Goal: Transaction & Acquisition: Purchase product/service

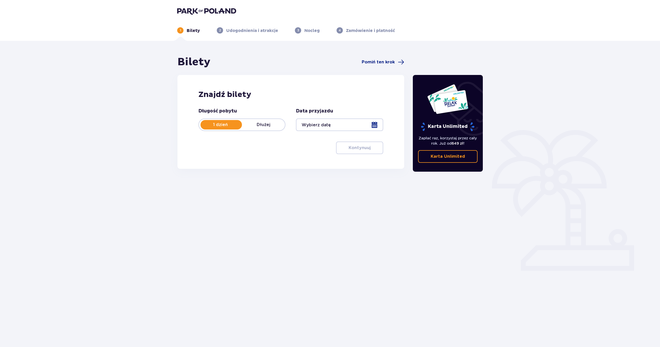
type input "[DATE]"
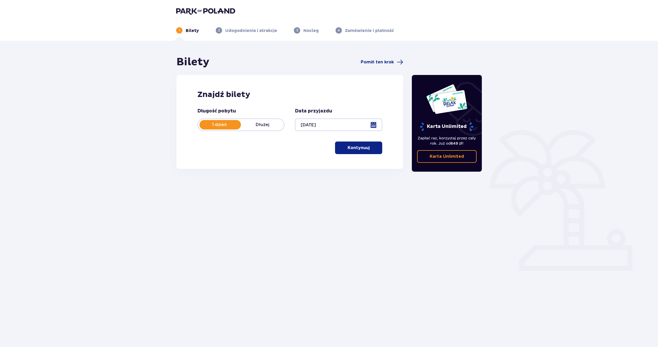
click at [370, 147] on span "button" at bounding box center [370, 148] width 6 height 6
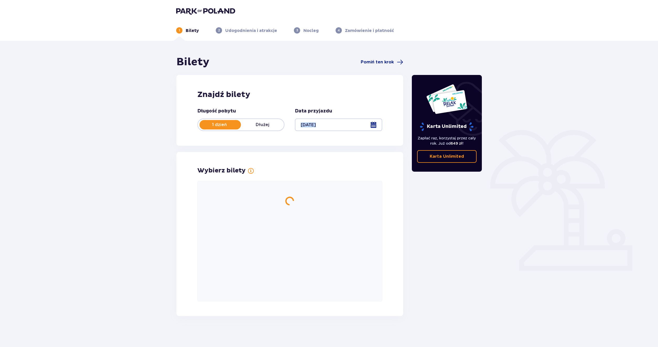
click at [370, 147] on div "Bilety Pomiń ten krok Znajdź bilety Długość pobytu 1 dzień Dłużej Data przyjazd…" at bounding box center [289, 186] width 227 height 261
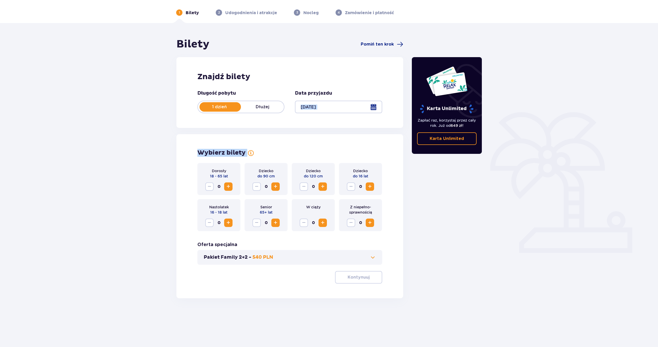
click at [370, 149] on div "Bilety Pomiń ten krok Znajdź bilety Długość pobytu 1 dzień Dłużej Data przyjazd…" at bounding box center [289, 168] width 227 height 261
click at [370, 149] on div "Wybierz bilety" at bounding box center [289, 152] width 185 height 8
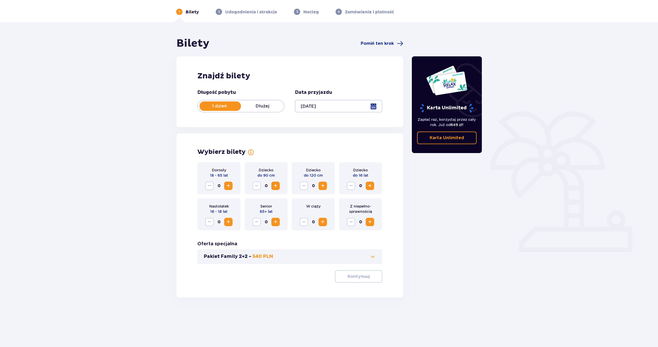
scroll to position [19, 0]
click at [230, 185] on span "Zwiększ" at bounding box center [228, 185] width 6 height 6
click at [356, 275] on p "Kontynuuj" at bounding box center [359, 276] width 22 height 6
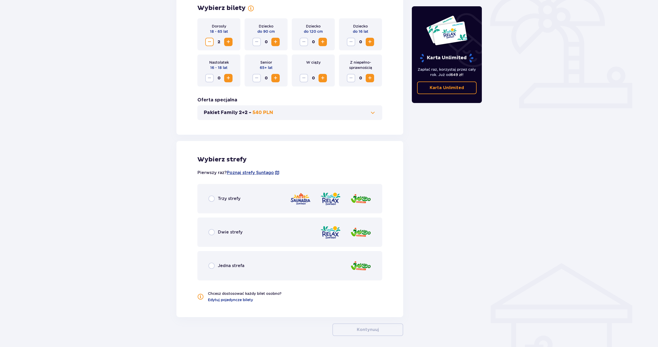
scroll to position [183, 0]
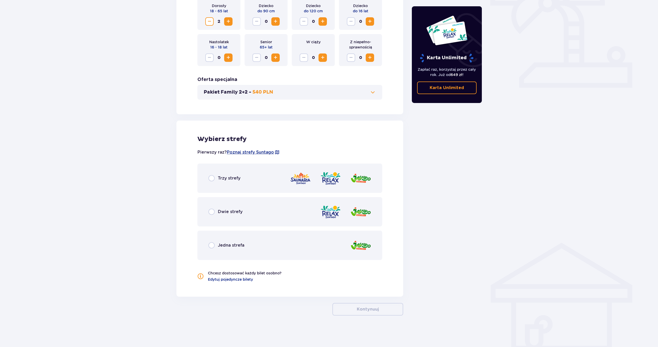
click at [236, 181] on span "Trzy strefy" at bounding box center [229, 178] width 23 height 6
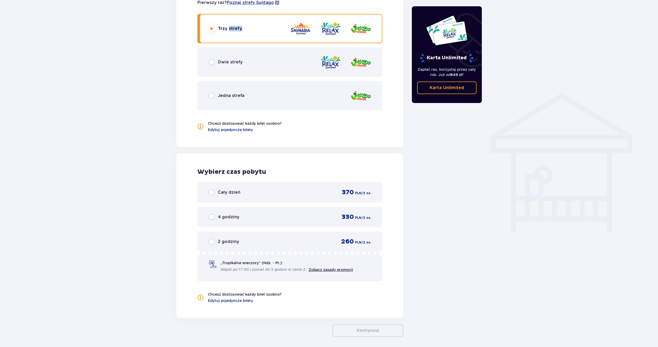
scroll to position [354, 0]
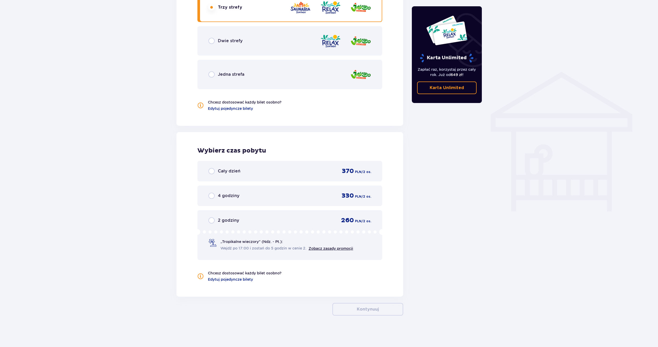
click at [356, 147] on h2 "Wybierz czas pobytu" at bounding box center [289, 151] width 185 height 8
click at [296, 173] on div "Cały dzień 370 PLN / 2 os." at bounding box center [289, 171] width 163 height 8
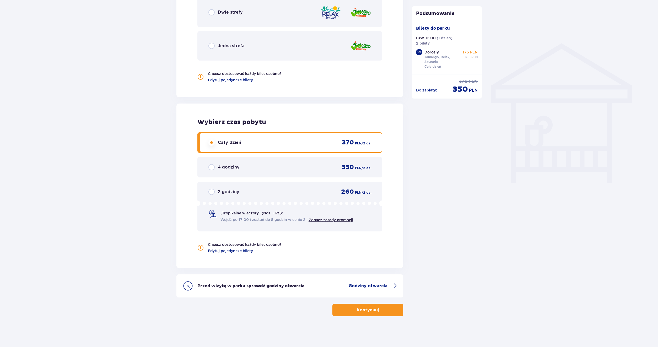
scroll to position [383, 0]
click at [374, 307] on p "Kontynuuj" at bounding box center [368, 309] width 22 height 6
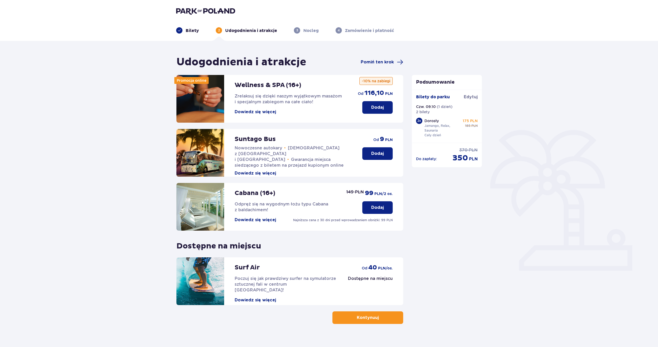
click at [376, 154] on p "Dodaj" at bounding box center [377, 154] width 13 height 6
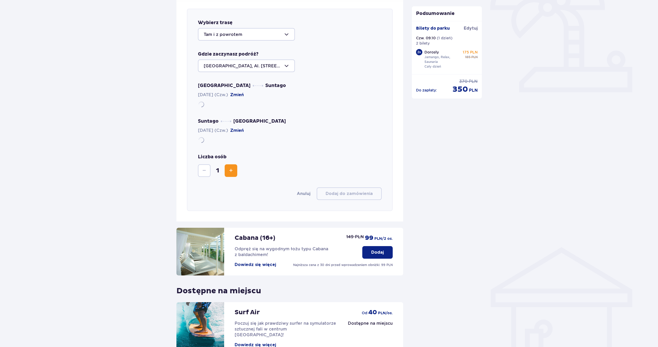
scroll to position [181, 0]
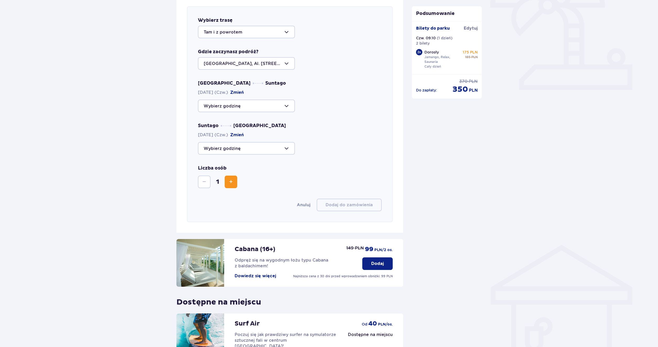
click at [278, 147] on div at bounding box center [246, 148] width 97 height 13
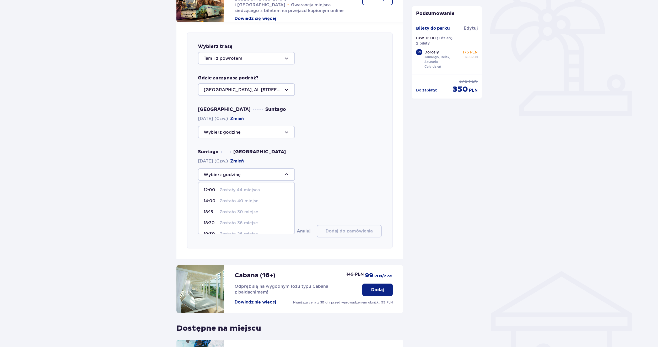
scroll to position [0, 0]
click at [255, 190] on p "Zostały 44 miejsca" at bounding box center [239, 191] width 40 height 6
type input "12:00"
click at [262, 172] on div at bounding box center [246, 174] width 97 height 13
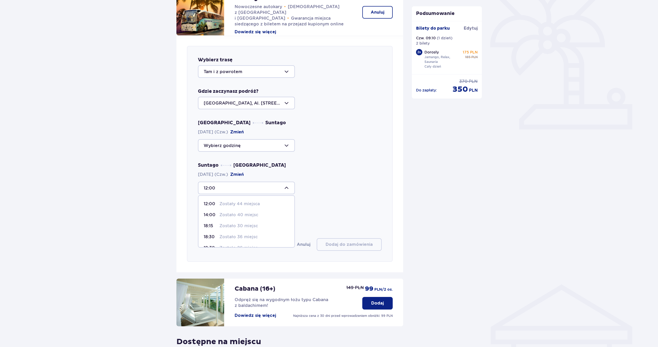
scroll to position [128, 0]
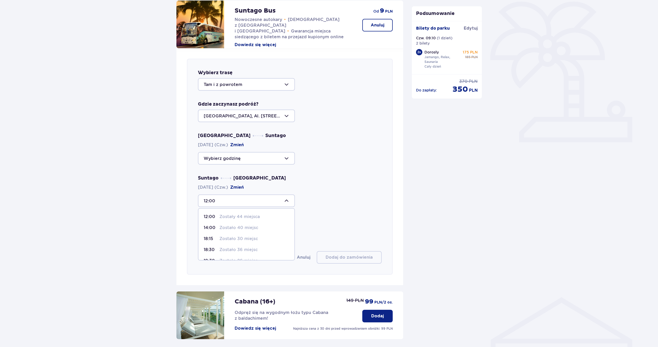
click at [250, 216] on p "Zostały 44 miejsca" at bounding box center [239, 217] width 40 height 6
click at [256, 202] on div at bounding box center [246, 200] width 97 height 13
click at [248, 215] on p "Zostały 44 miejsca" at bounding box center [239, 217] width 40 height 6
click at [248, 215] on div "Wybierz trasę Tam i z powrotem Gdzie zaczynasz podróż? [GEOGRAPHIC_DATA], Al. […" at bounding box center [290, 167] width 206 height 216
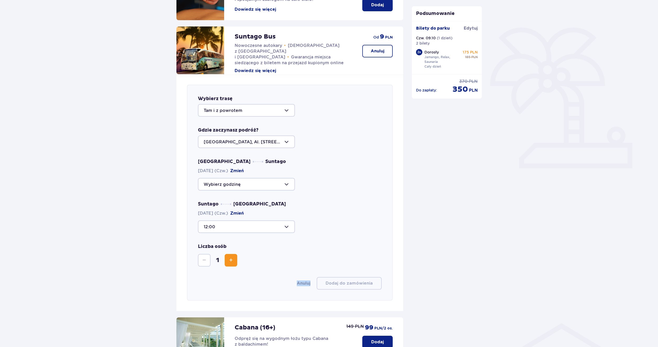
scroll to position [102, 0]
click at [285, 224] on div at bounding box center [246, 227] width 97 height 13
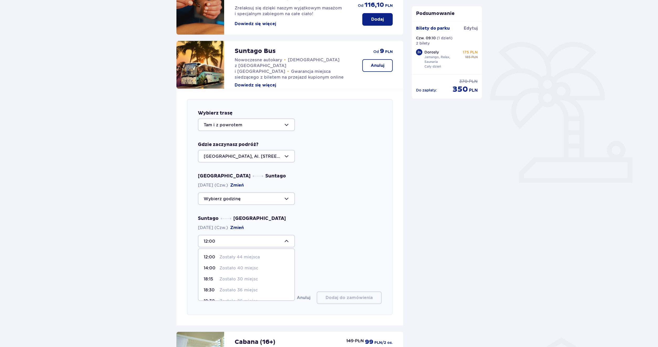
scroll to position [76, 0]
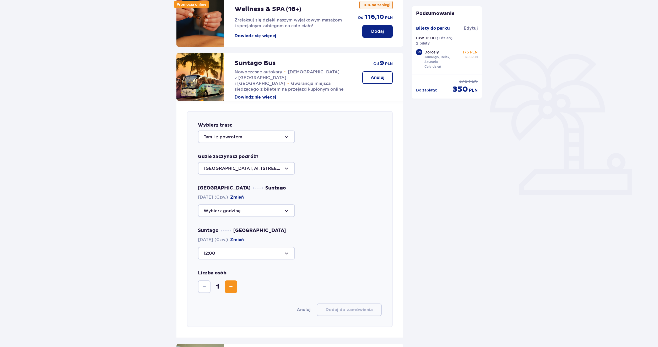
click at [305, 225] on div "Warszawa Suntago [DATE] (Czw.) Zmień Suntago [GEOGRAPHIC_DATA] [DATE] (Czw.) Zm…" at bounding box center [290, 222] width 184 height 74
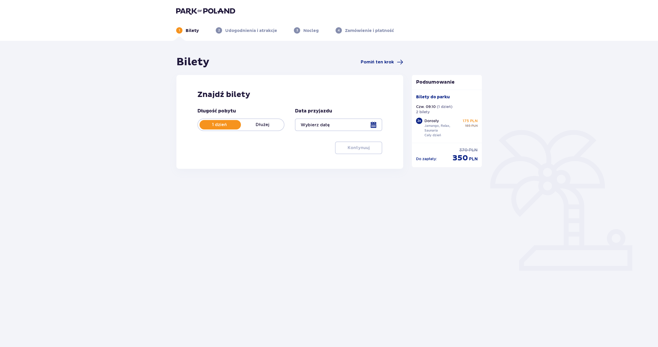
scroll to position [19, 0]
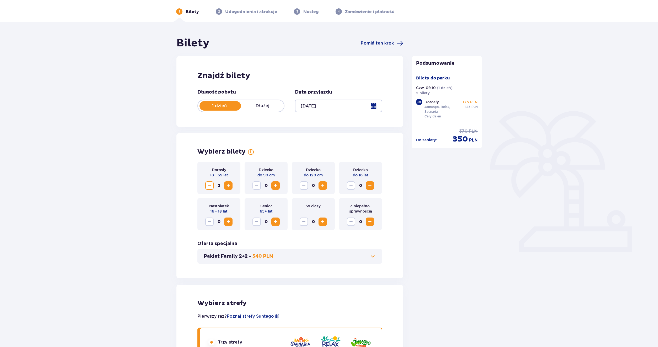
click at [323, 107] on div at bounding box center [338, 106] width 87 height 13
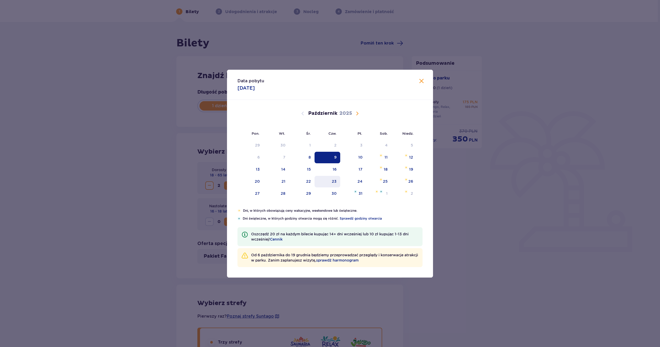
click at [335, 182] on div "23" at bounding box center [334, 181] width 5 height 5
click at [333, 166] on div "16" at bounding box center [328, 170] width 26 height 12
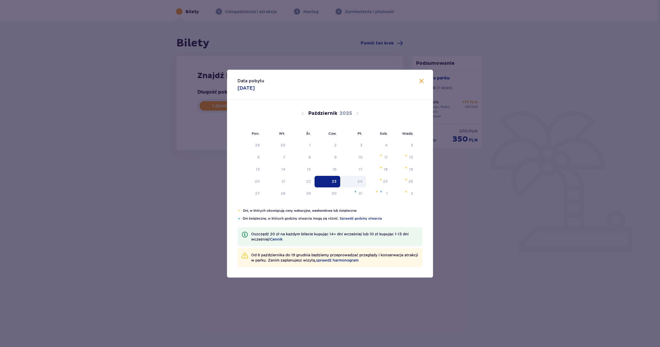
type input "[DATE]"
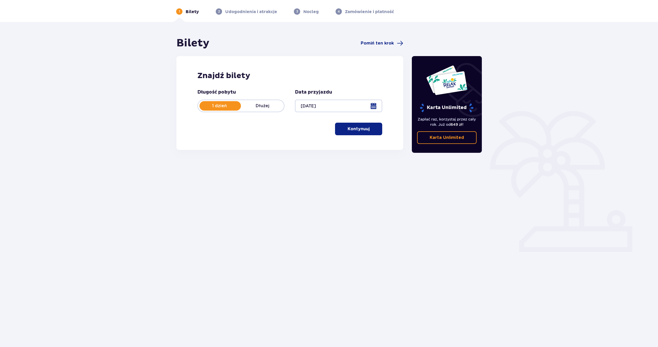
click at [350, 125] on button "Kontynuuj" at bounding box center [358, 129] width 47 height 13
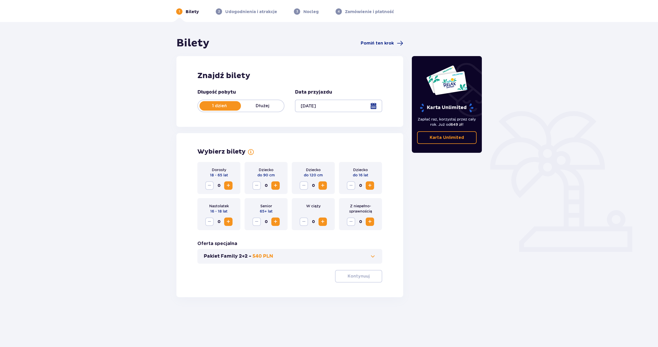
click at [228, 185] on span "Zwiększ" at bounding box center [228, 185] width 6 height 6
click at [343, 273] on button "Kontynuuj" at bounding box center [358, 276] width 47 height 13
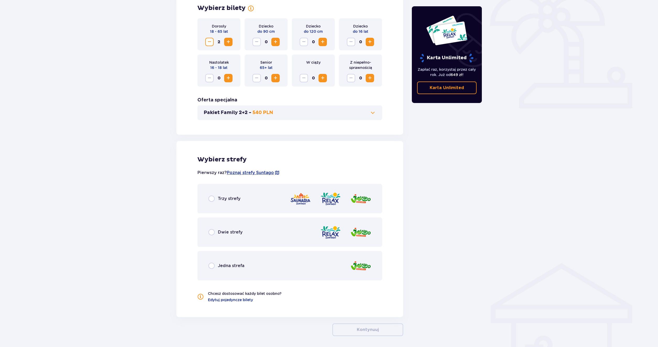
scroll to position [183, 0]
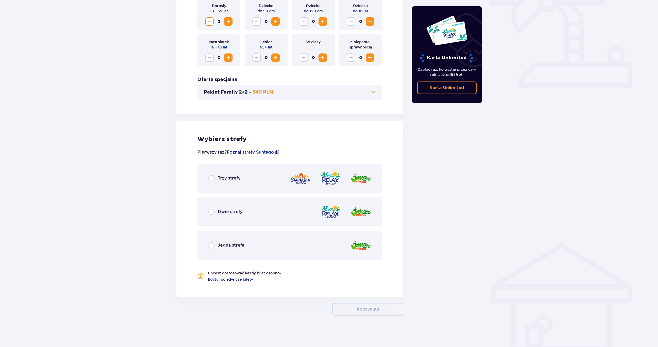
click at [239, 180] on span "Trzy strefy" at bounding box center [229, 178] width 23 height 6
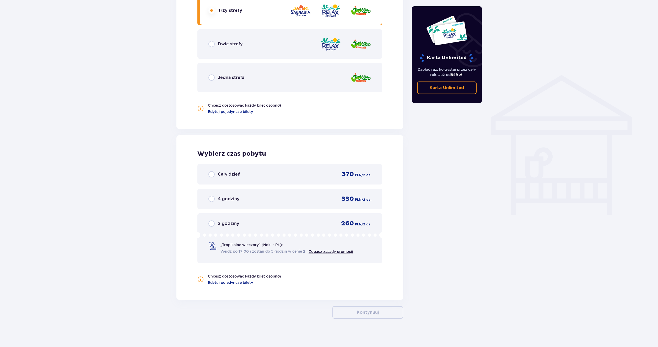
scroll to position [354, 0]
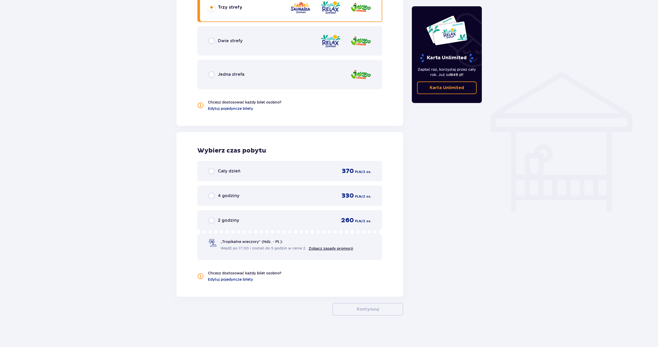
click at [243, 178] on div "Cały dzień 370 PLN / 2 os." at bounding box center [289, 171] width 185 height 20
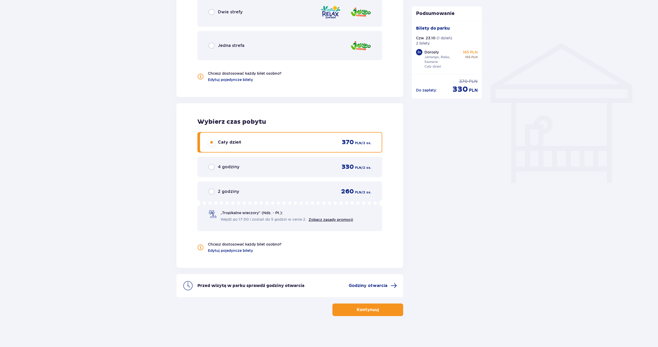
scroll to position [383, 0]
click at [378, 308] on span "button" at bounding box center [380, 309] width 6 height 6
click at [378, 308] on div "Bilety Pomiń ten krok Znajdź bilety Długość pobytu 1 dzień Dłużej Data przyjazd…" at bounding box center [329, 2] width 658 height 689
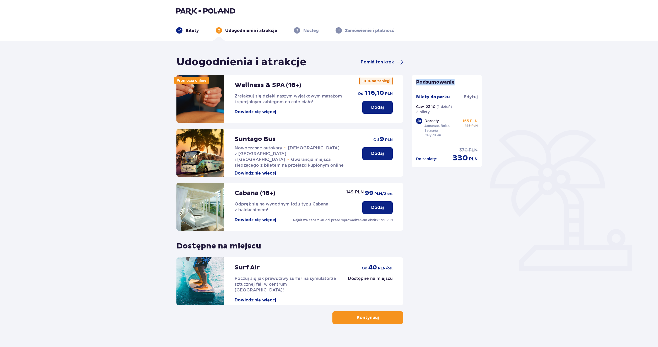
click at [372, 153] on p "Dodaj" at bounding box center [377, 154] width 13 height 6
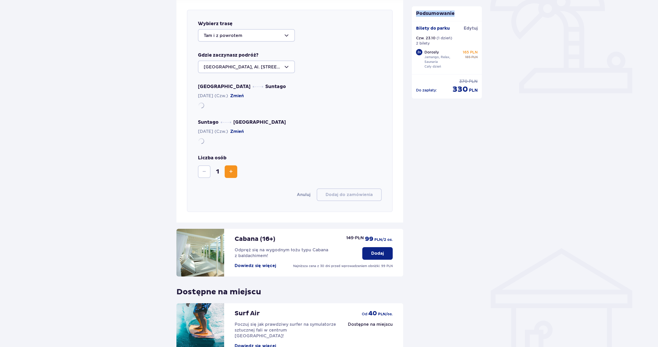
scroll to position [181, 0]
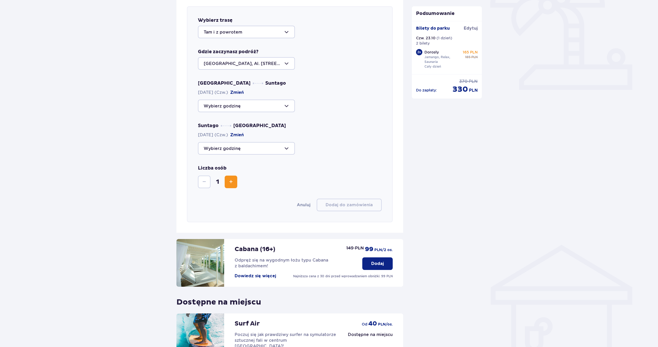
click at [273, 147] on div at bounding box center [246, 148] width 97 height 13
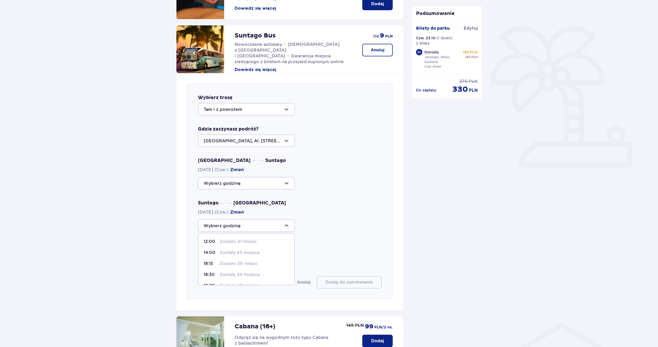
scroll to position [102, 0]
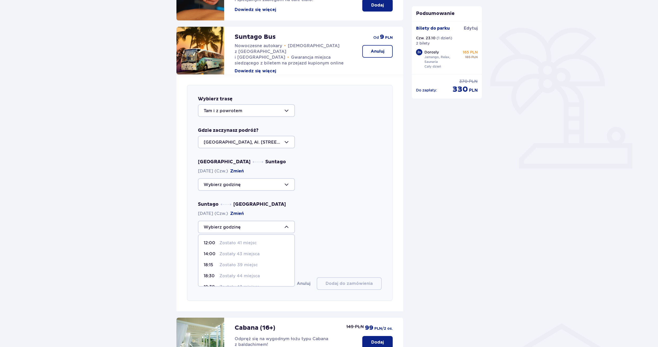
click at [270, 220] on div "Suntago [GEOGRAPHIC_DATA] [DATE] (Czw.) Zmień 12:00 Zostało 41 miejsc 14:00 Zos…" at bounding box center [290, 217] width 184 height 32
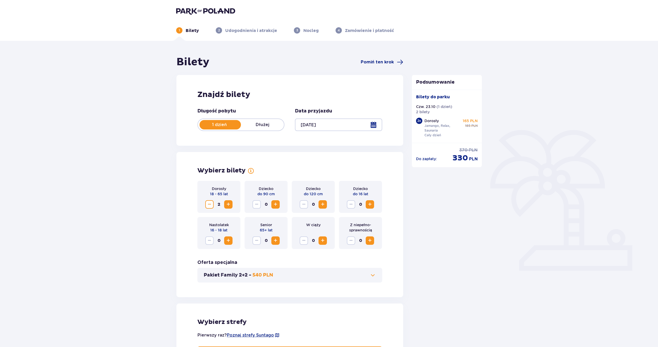
click at [331, 122] on div at bounding box center [338, 124] width 87 height 13
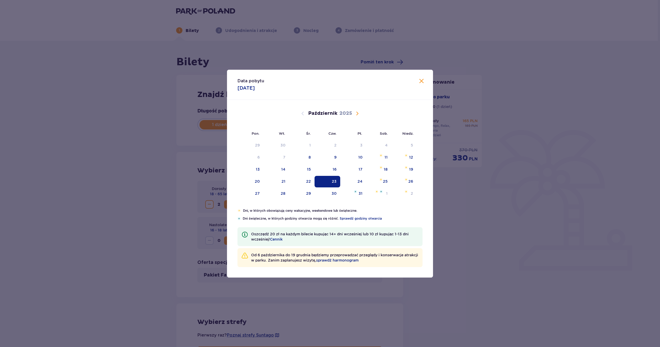
click at [375, 120] on div "[DATE]" at bounding box center [330, 119] width 174 height 39
click at [337, 155] on div "9" at bounding box center [328, 158] width 26 height 12
type input "[DATE]"
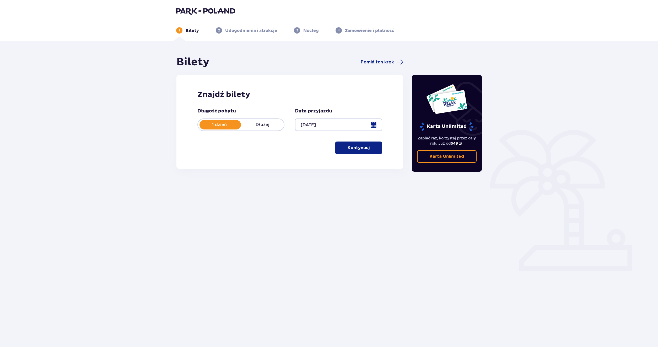
click at [348, 146] on p "Kontynuuj" at bounding box center [359, 148] width 22 height 6
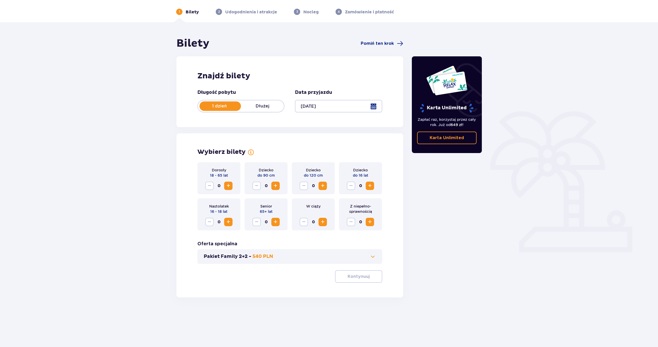
scroll to position [19, 0]
click at [228, 185] on span "Zwiększ" at bounding box center [228, 185] width 6 height 6
click at [208, 186] on span "Zmniejsz" at bounding box center [209, 185] width 6 height 6
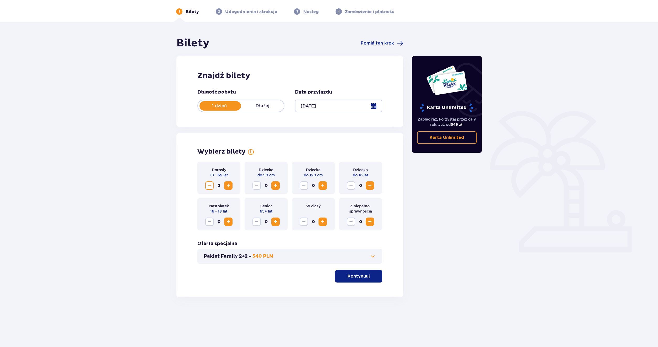
click at [352, 275] on p "Kontynuuj" at bounding box center [359, 276] width 22 height 6
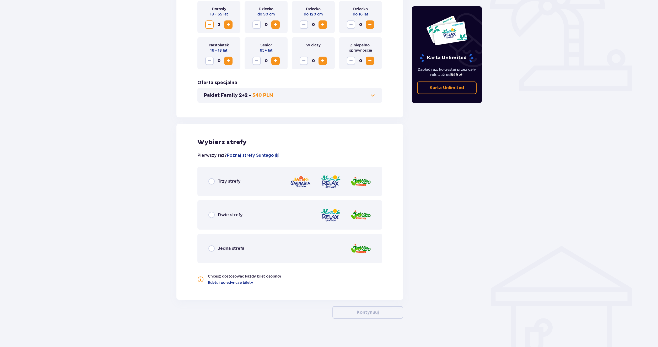
scroll to position [183, 0]
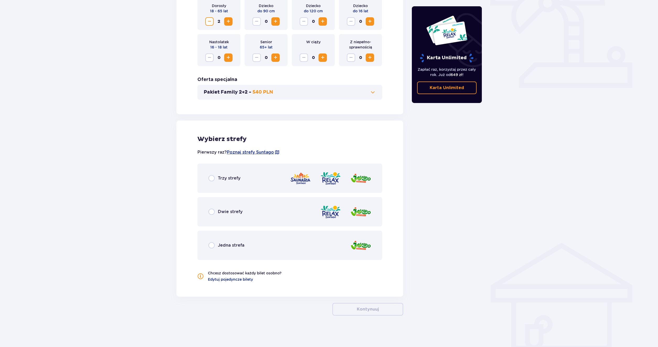
click at [219, 181] on span "Trzy strefy" at bounding box center [229, 178] width 23 height 6
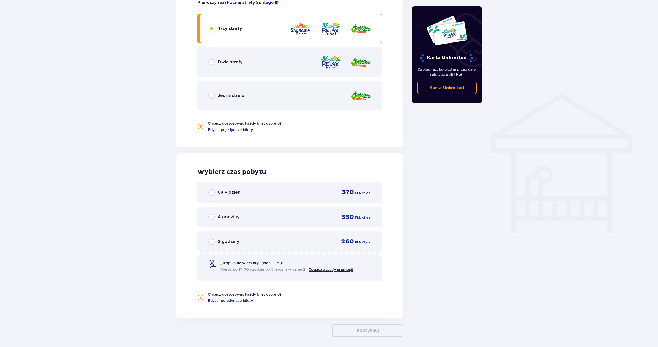
scroll to position [354, 0]
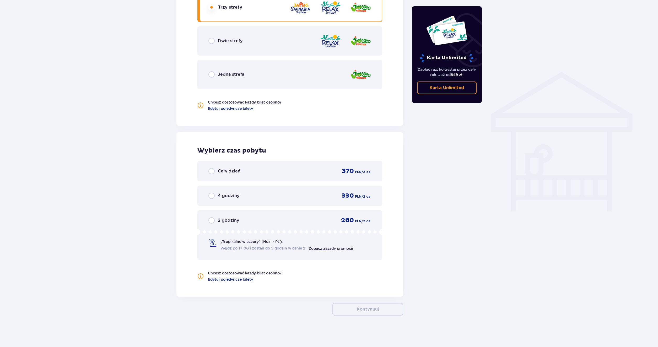
click at [242, 175] on div "Cały dzień 370 PLN / 2 os." at bounding box center [289, 171] width 163 height 8
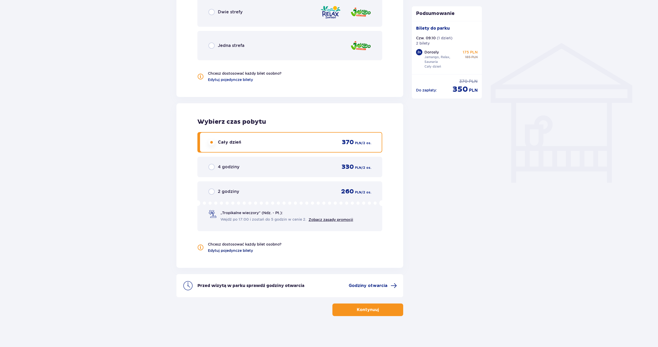
scroll to position [383, 0]
click at [353, 282] on div "Przed wizytą w parku sprawdź godziny otwarcia Godziny otwarcia" at bounding box center [289, 285] width 227 height 23
click at [362, 285] on span "Godziny otwarcia" at bounding box center [368, 285] width 39 height 6
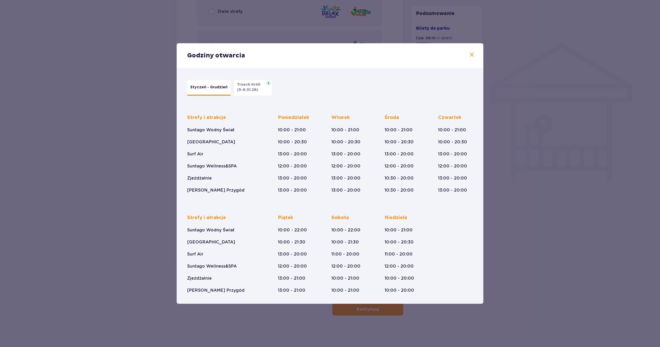
click at [471, 54] on span at bounding box center [472, 55] width 6 height 6
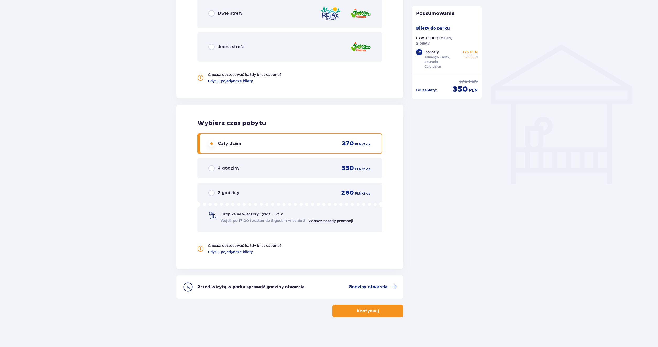
scroll to position [383, 0]
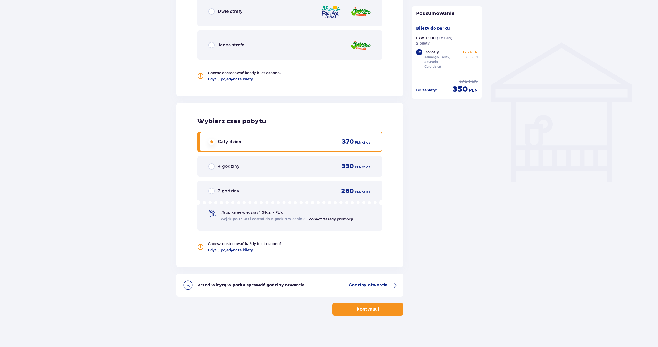
click at [372, 308] on p "Kontynuuj" at bounding box center [368, 309] width 22 height 6
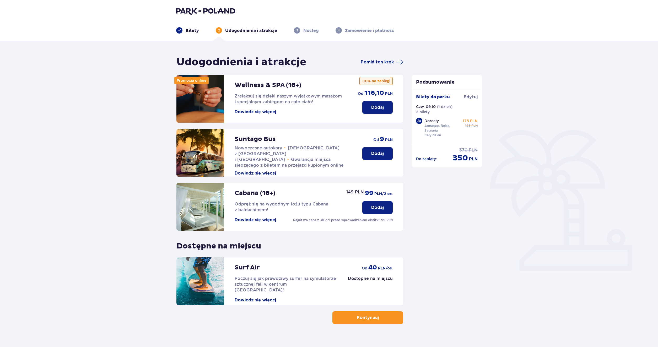
click at [380, 153] on p "Dodaj" at bounding box center [377, 154] width 13 height 6
click at [380, 154] on p "Dodaj" at bounding box center [377, 154] width 13 height 6
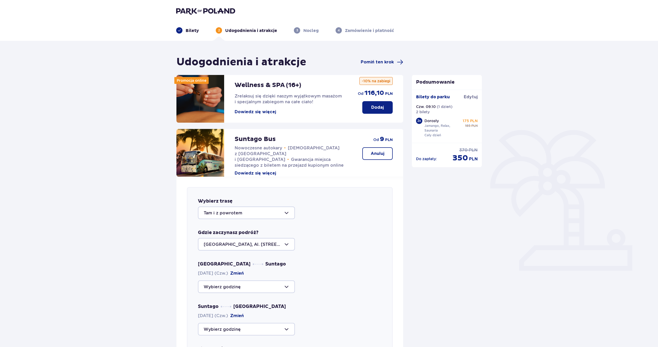
click at [437, 266] on div "Podsumowanie Dodano bilety do zamówienia Bilety do parku Edytuj Czw. 09.10 ( 1 …" at bounding box center [447, 319] width 79 height 526
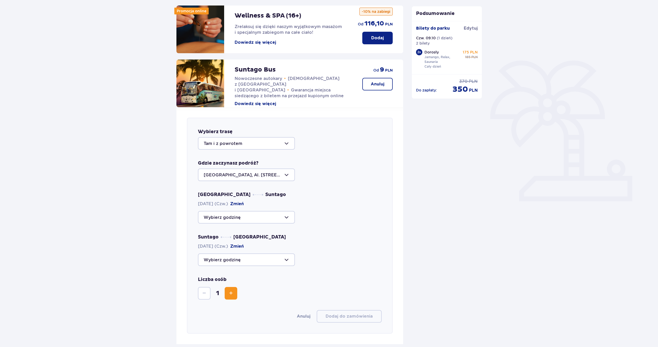
scroll to position [79, 0]
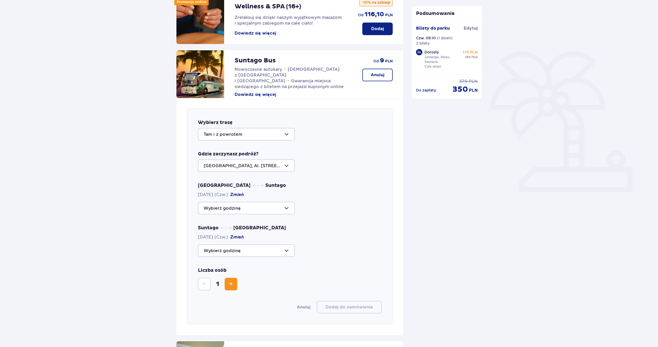
click at [283, 204] on div at bounding box center [246, 208] width 97 height 13
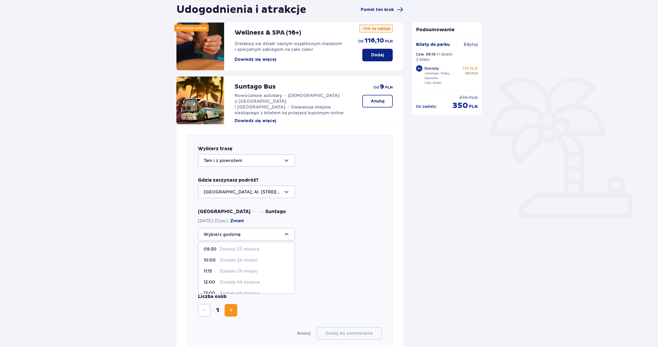
scroll to position [0, 0]
click at [251, 251] on p "Zostało 21 miejsc" at bounding box center [237, 250] width 37 height 6
click at [251, 251] on div "Warszawa Suntago [DATE] (Czw.) Zmień 09:00 Zostało 21 miejsc 09:30 Zostały 33 m…" at bounding box center [290, 246] width 184 height 74
type input "09:00"
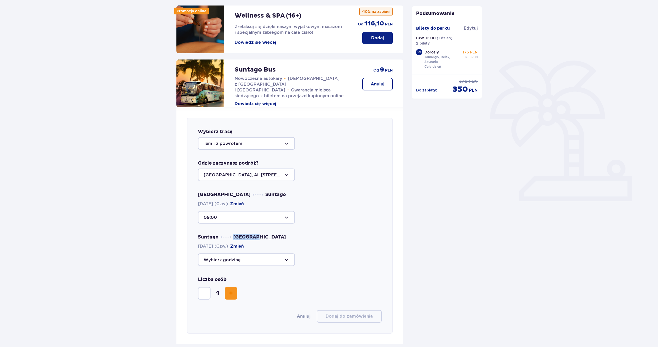
scroll to position [79, 0]
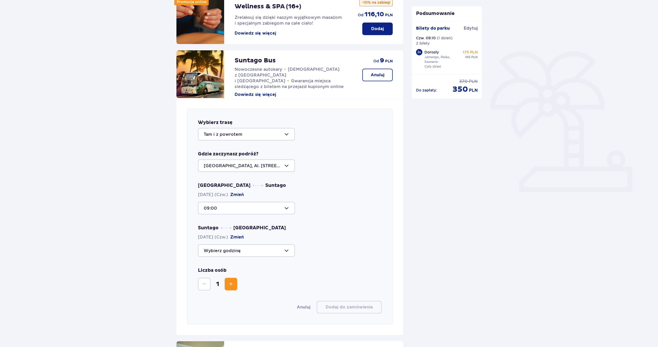
click at [285, 253] on div at bounding box center [246, 250] width 97 height 13
click at [254, 301] on p "Zostało 27 miejsc" at bounding box center [238, 302] width 38 height 6
type input "21:15"
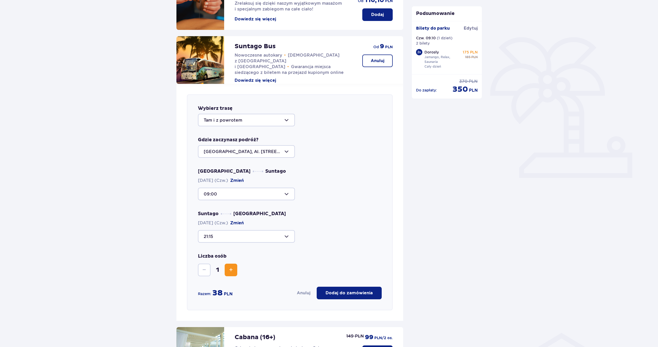
scroll to position [105, 0]
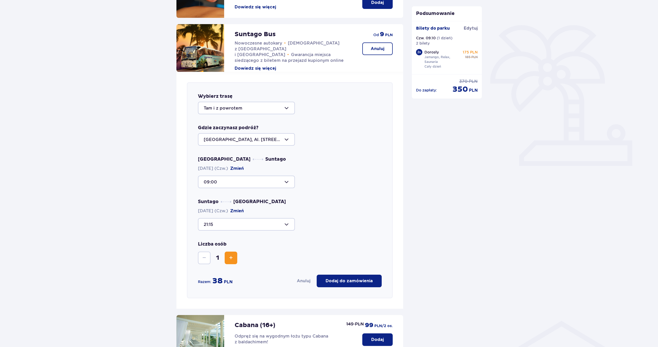
click at [391, 231] on div "Wybierz trasę Tam i z powrotem Gdzie zaczynasz podróż? [GEOGRAPHIC_DATA], Al. […" at bounding box center [290, 190] width 206 height 216
click at [235, 258] on button "Zwiększ" at bounding box center [231, 258] width 13 height 13
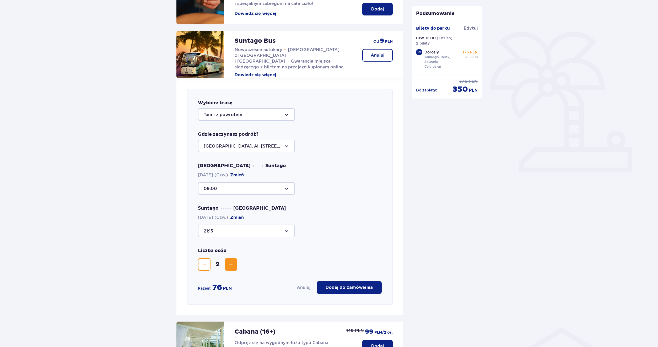
scroll to position [79, 0]
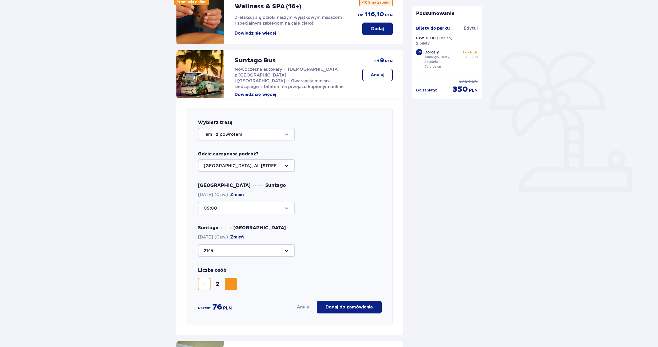
click at [270, 210] on div at bounding box center [246, 208] width 97 height 13
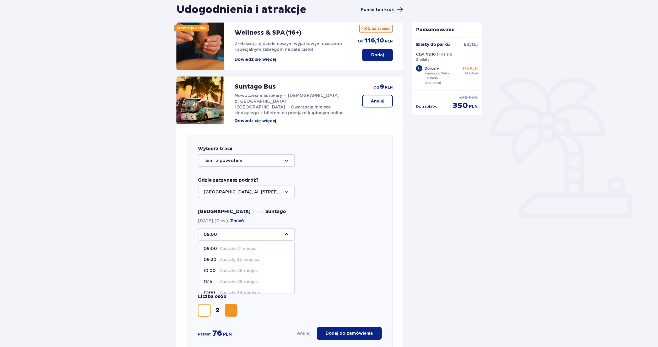
scroll to position [1, 0]
click at [306, 244] on div "Warszawa Suntago [DATE] (Czw.) Zmień 09:00 09:00 Zostało 21 miejsc 09:30 Został…" at bounding box center [290, 246] width 184 height 74
click at [276, 275] on div at bounding box center [246, 277] width 97 height 13
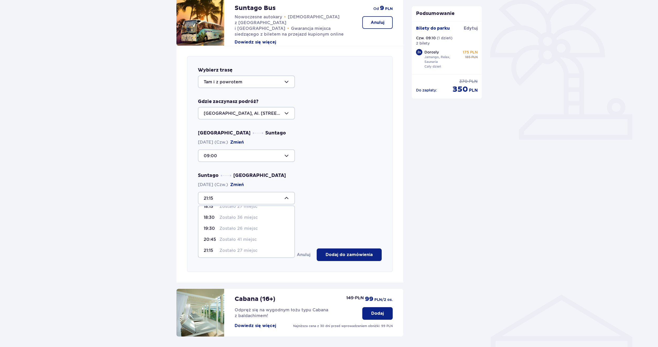
scroll to position [31, 0]
click at [353, 180] on div "Suntago [GEOGRAPHIC_DATA] [DATE] (Czw.) Zmień 21:15 12:00 Zostały 44 miejsca 14…" at bounding box center [290, 188] width 184 height 32
click at [337, 194] on div "21:15" at bounding box center [290, 198] width 184 height 13
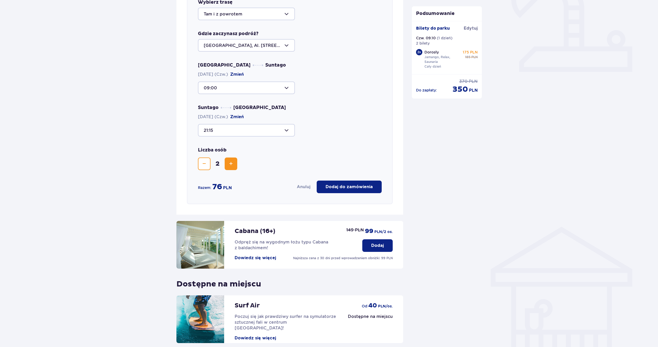
scroll to position [188, 0]
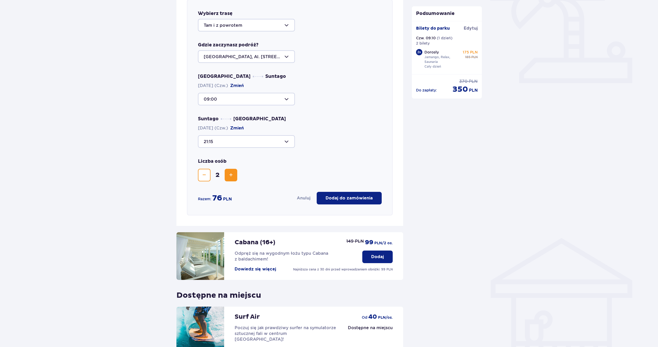
click at [350, 199] on p "Dodaj do zamówienia" at bounding box center [349, 198] width 47 height 6
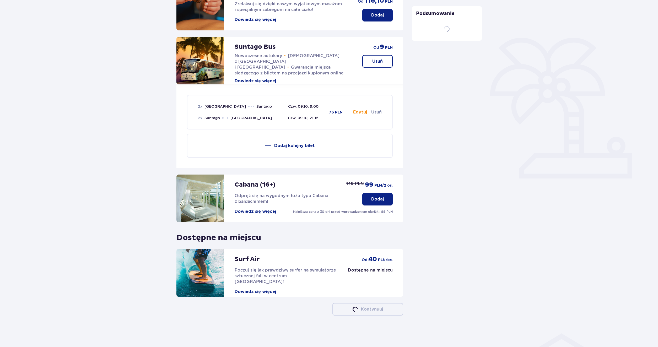
scroll to position [92, 0]
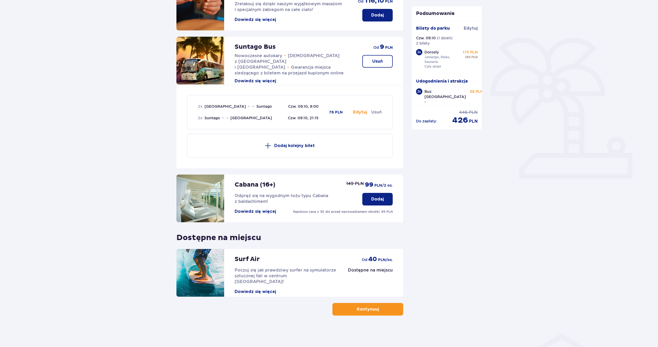
click at [367, 313] on button "Kontynuuj" at bounding box center [367, 309] width 71 height 13
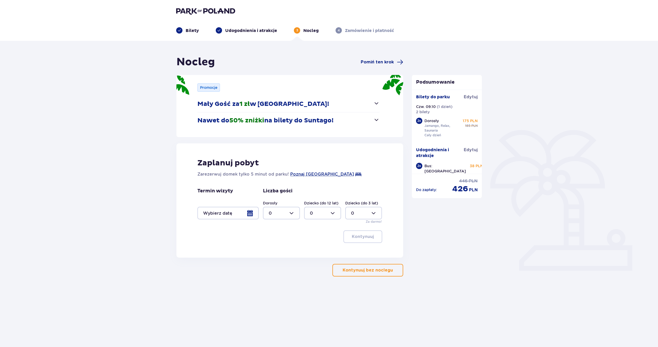
click at [386, 273] on p "Kontynuuj bez noclegu" at bounding box center [368, 270] width 50 height 6
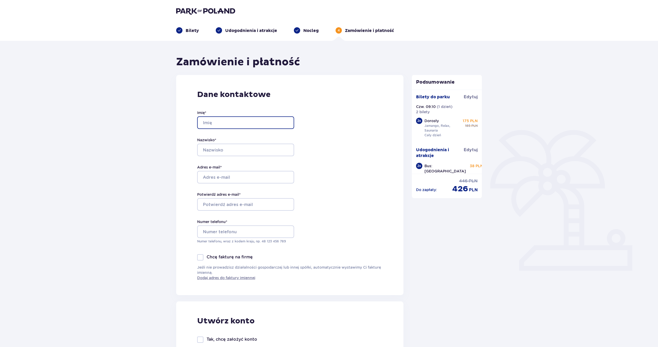
click at [242, 120] on input "Imię *" at bounding box center [245, 122] width 97 height 13
type input "[PERSON_NAME]"
click at [234, 149] on input "Nazwisko *" at bounding box center [245, 150] width 97 height 13
type input "[PERSON_NAME]"
drag, startPoint x: 249, startPoint y: 128, endPoint x: 229, endPoint y: 128, distance: 19.9
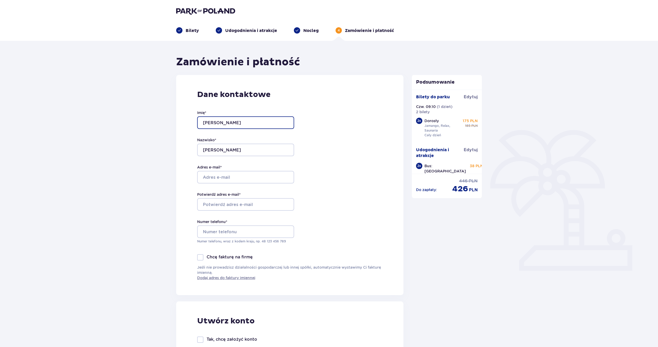
click at [229, 128] on input "[PERSON_NAME]" at bounding box center [245, 122] width 97 height 13
type input "Kacper"
click at [232, 174] on input "Adres e-mail *" at bounding box center [245, 177] width 97 height 13
type input "[EMAIL_ADDRESS][DOMAIN_NAME]"
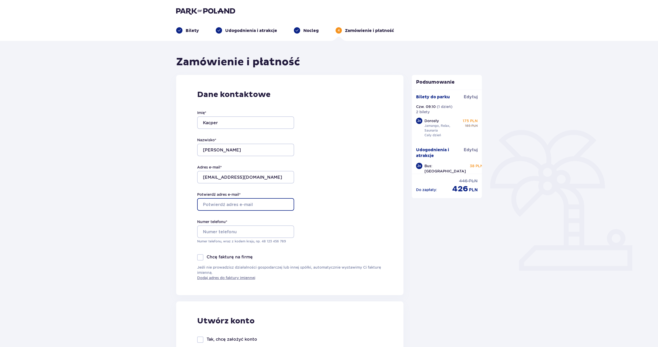
click at [237, 204] on input "Potwierdź adres e-mail *" at bounding box center [245, 204] width 97 height 13
click at [242, 204] on input "Potwierdź adres e-mail *" at bounding box center [245, 204] width 97 height 13
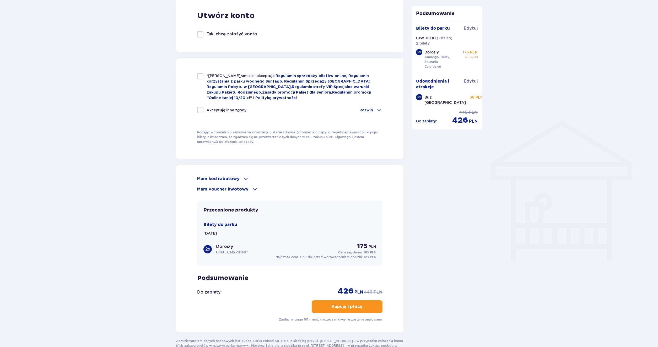
scroll to position [315, 0]
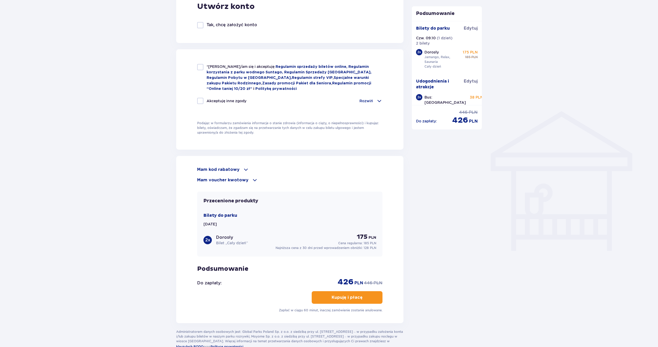
type input "[EMAIL_ADDRESS][DOMAIN_NAME]"
click at [238, 168] on div "Mam kod rabatowy" at bounding box center [289, 169] width 185 height 6
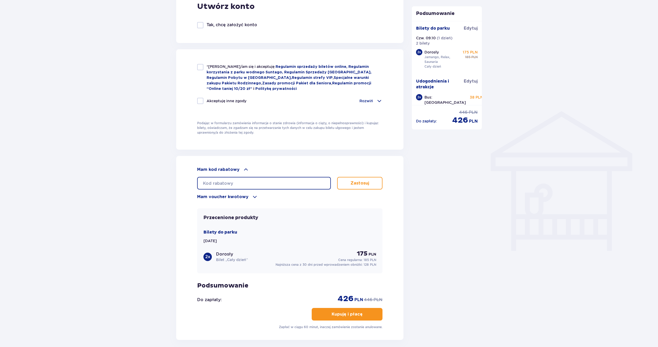
click at [239, 180] on input "text" at bounding box center [264, 183] width 134 height 13
type input "STUDENT30"
click at [364, 185] on p "Zastosuj" at bounding box center [359, 183] width 19 height 6
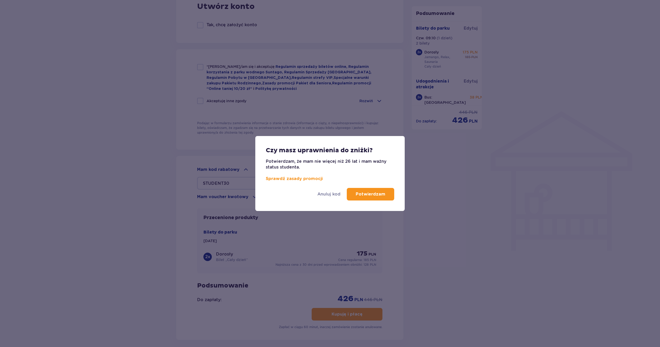
click at [365, 196] on p "Potwierdzam" at bounding box center [371, 194] width 30 height 6
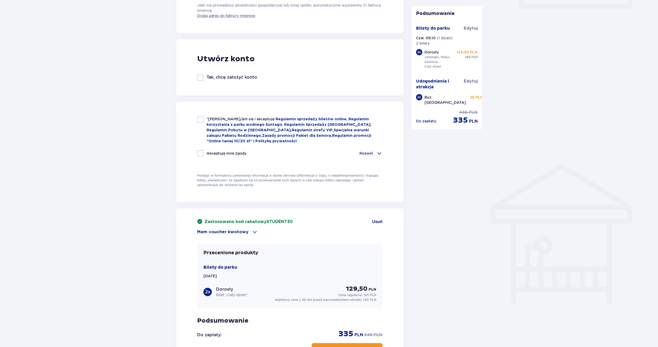
scroll to position [236, 0]
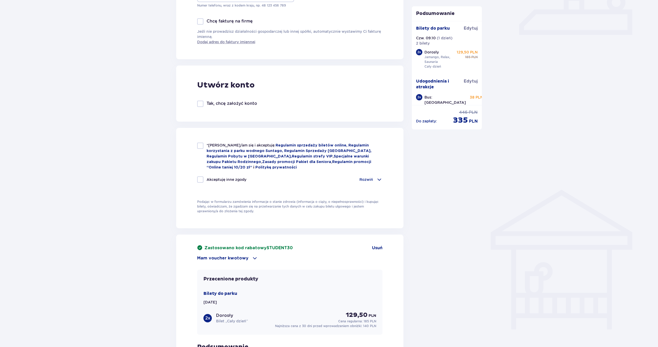
click at [198, 144] on div at bounding box center [200, 146] width 6 height 6
checkbox input "true"
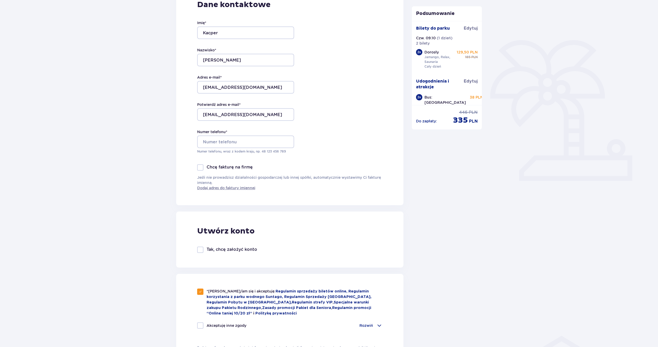
scroll to position [79, 0]
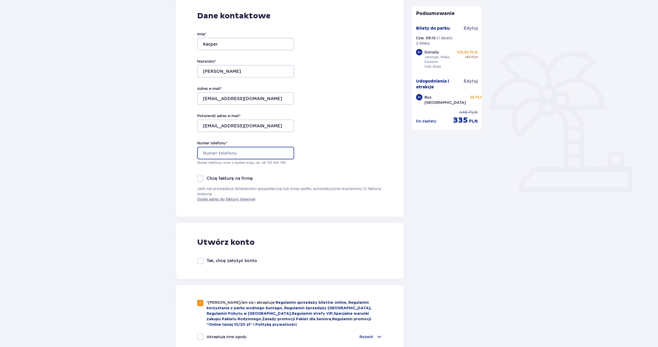
click at [249, 155] on input "Numer telefonu *" at bounding box center [245, 153] width 97 height 13
type input "[PHONE_NUMBER]"
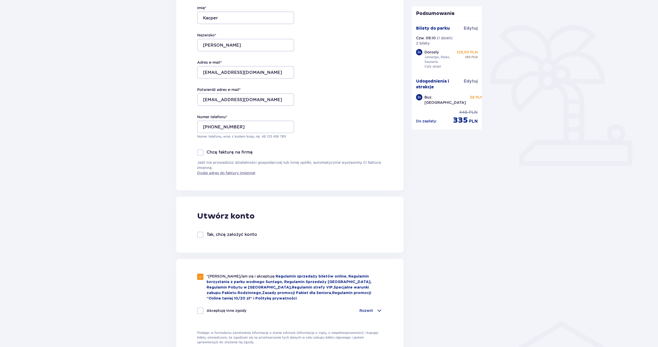
click at [288, 186] on div "Dane kontaktowe Imię * Kacper Nazwisko * [PERSON_NAME] Adres e-mail * [EMAIL_AD…" at bounding box center [289, 80] width 227 height 220
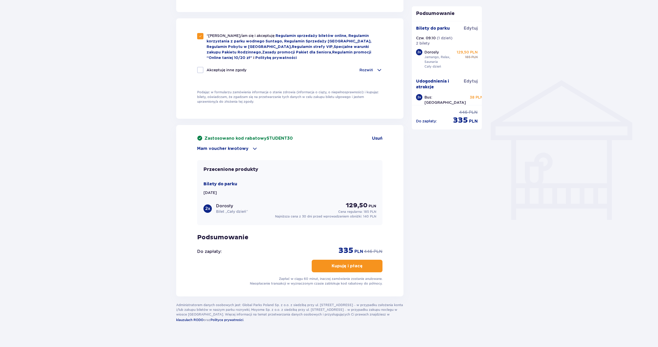
scroll to position [351, 0]
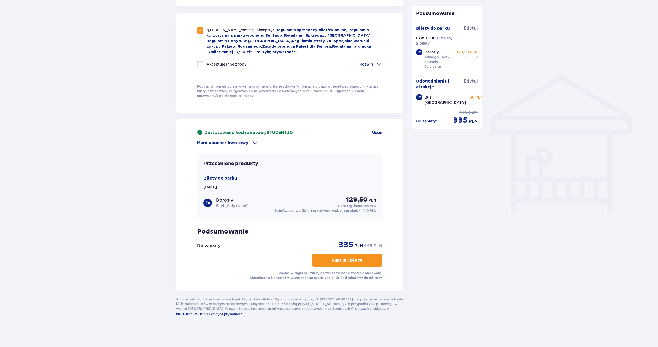
click at [439, 268] on div "Podsumowanie Dodano bilety do zamówienia Bilety do parku Edytuj Czw. 09.10 ( 1 …" at bounding box center [447, 10] width 79 height 613
click at [352, 263] on button "Kupuję i płacę" at bounding box center [347, 260] width 71 height 13
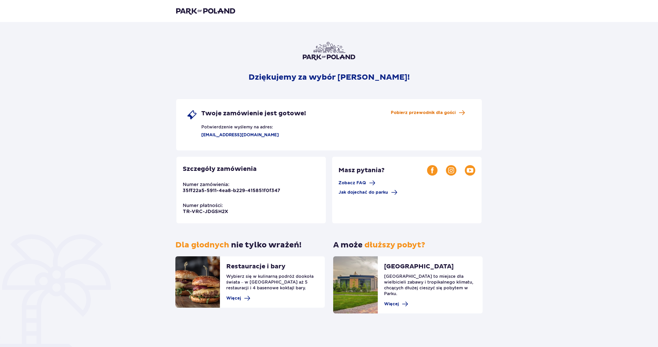
click at [448, 114] on span "Pobierz przewodnik dla gości" at bounding box center [423, 113] width 65 height 6
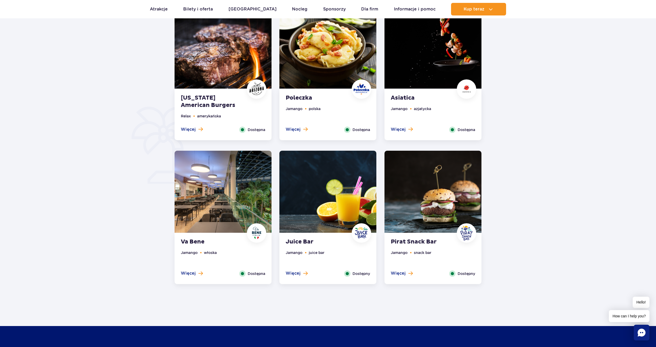
scroll to position [288, 0]
